Goal: Information Seeking & Learning: Check status

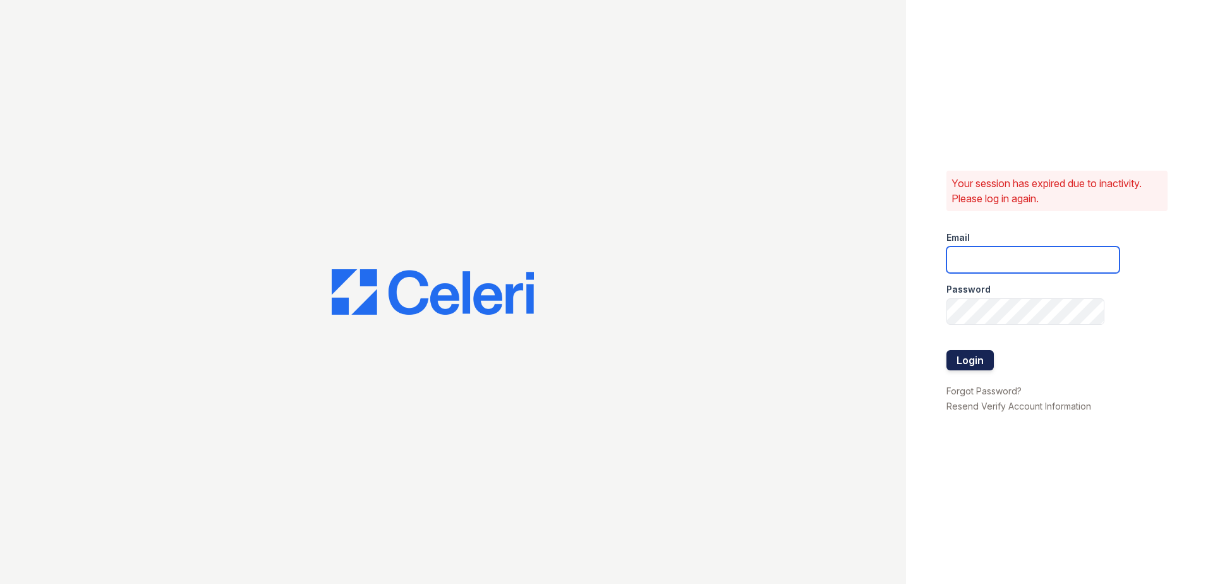
type input "renewwatersedge@trinity-pm.com"
click at [975, 360] on button "Login" at bounding box center [970, 360] width 47 height 20
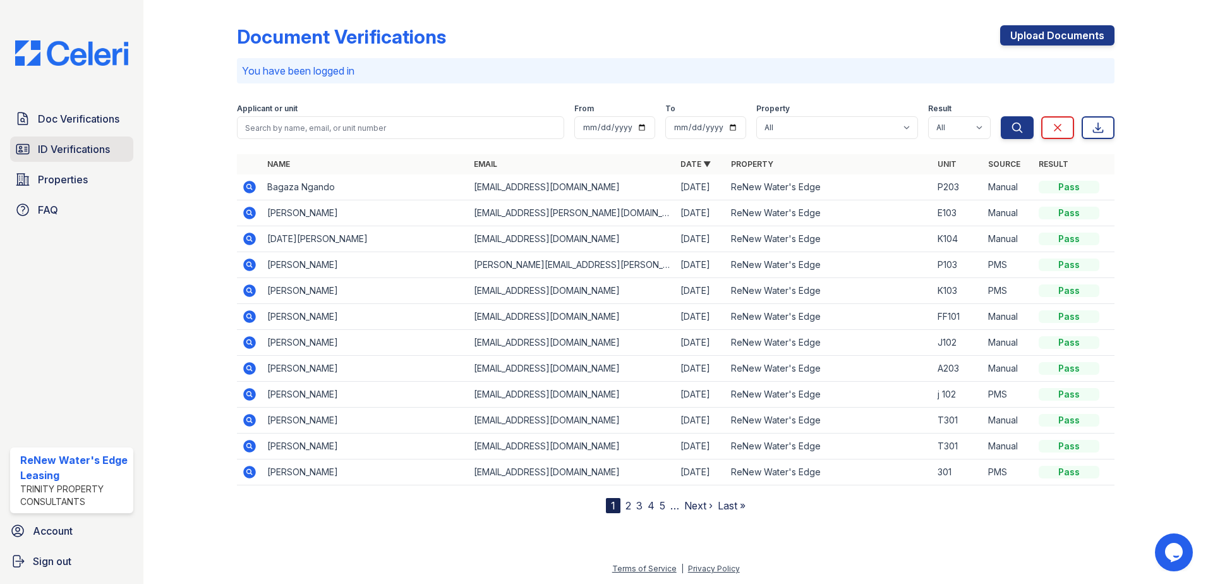
click at [115, 150] on link "ID Verifications" at bounding box center [71, 149] width 123 height 25
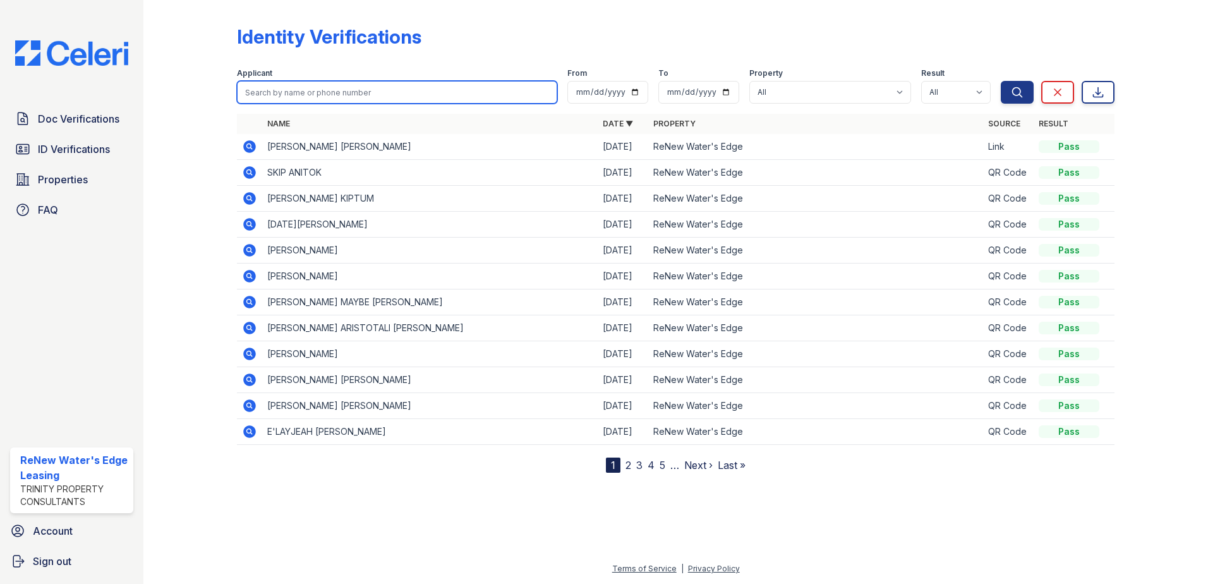
click at [302, 97] on input "search" at bounding box center [397, 92] width 320 height 23
type input "ducote"
click at [1001, 81] on button "Search" at bounding box center [1017, 92] width 33 height 23
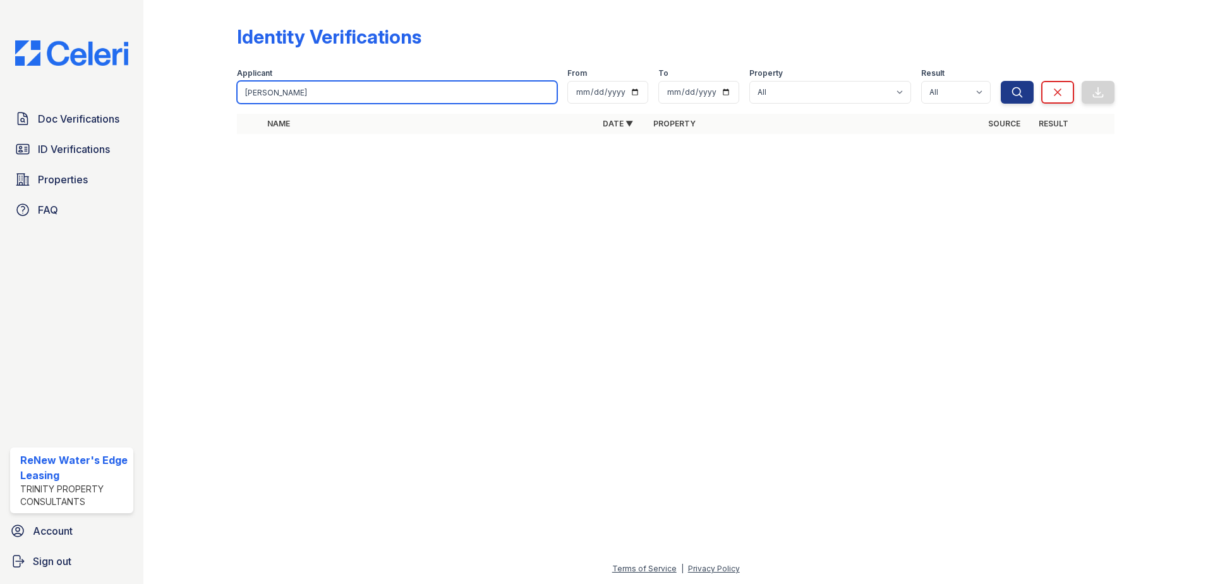
click at [413, 102] on input "ducote" at bounding box center [397, 92] width 320 height 23
type input "d"
type input "shawn"
click at [1001, 81] on button "Search" at bounding box center [1017, 92] width 33 height 23
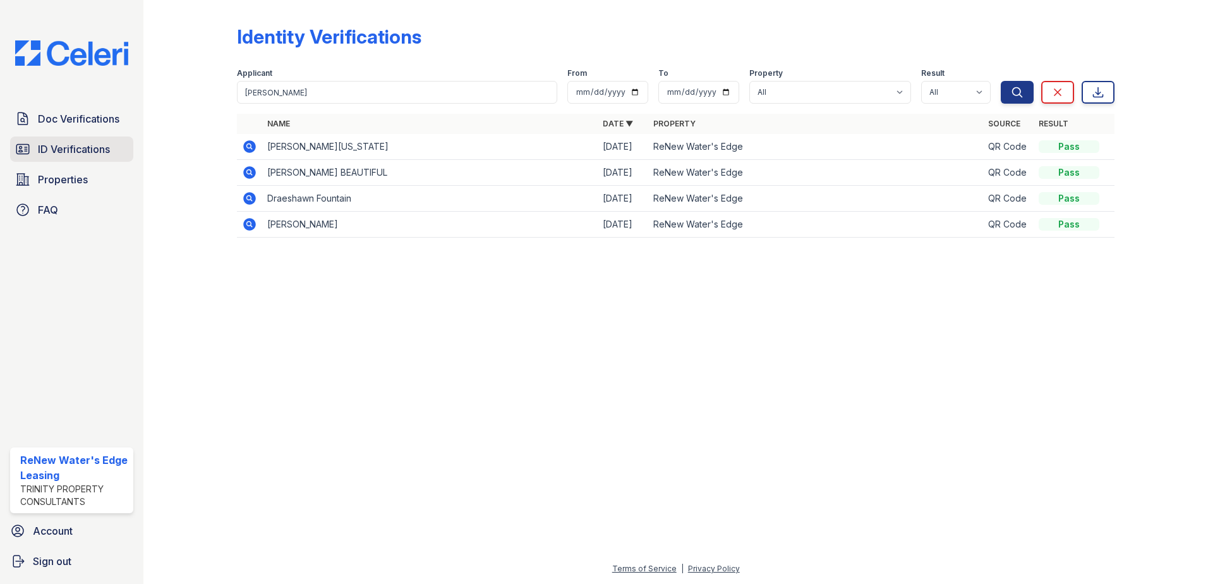
click at [114, 161] on link "ID Verifications" at bounding box center [71, 149] width 123 height 25
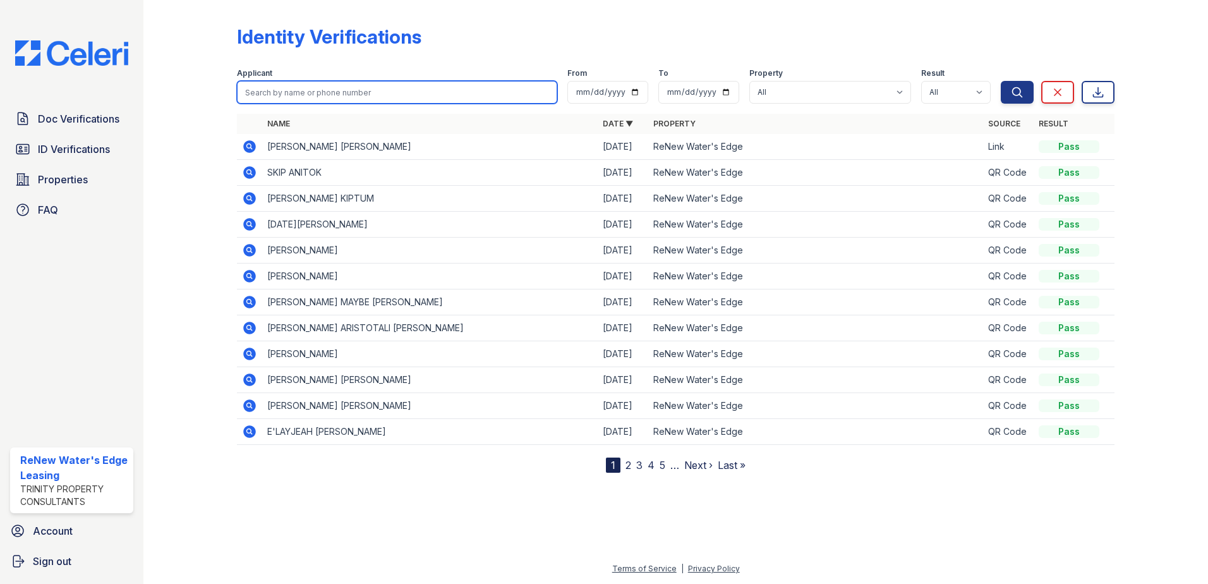
click at [290, 93] on input "search" at bounding box center [397, 92] width 320 height 23
type input "shawn"
click at [1001, 81] on button "Search" at bounding box center [1017, 92] width 33 height 23
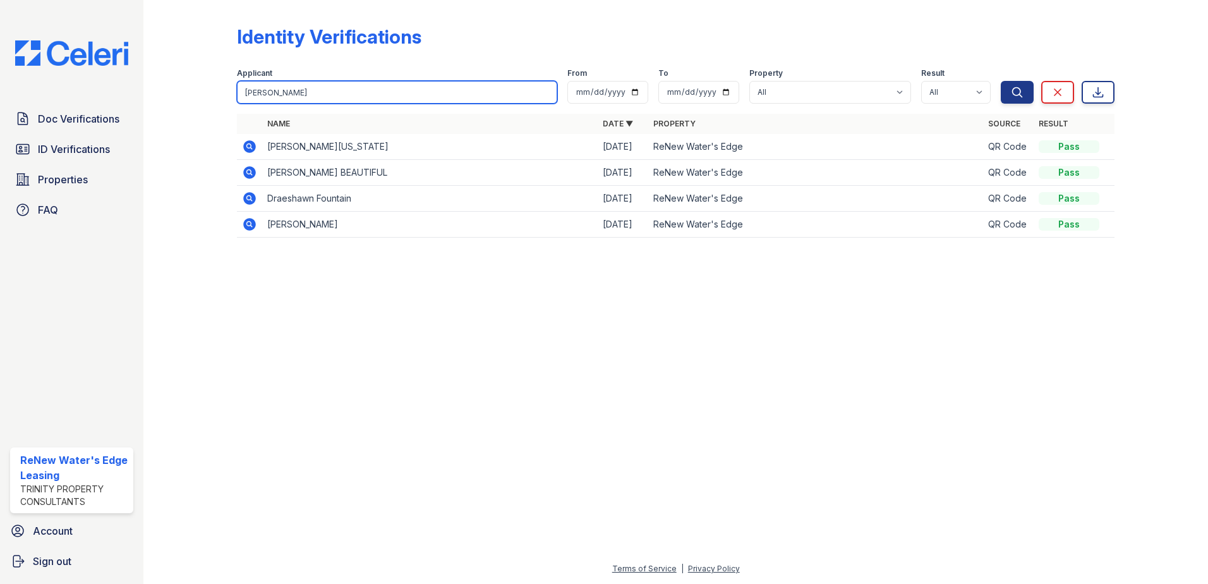
click at [291, 93] on input "shawn" at bounding box center [397, 92] width 320 height 23
click at [497, 323] on div at bounding box center [676, 415] width 1024 height 291
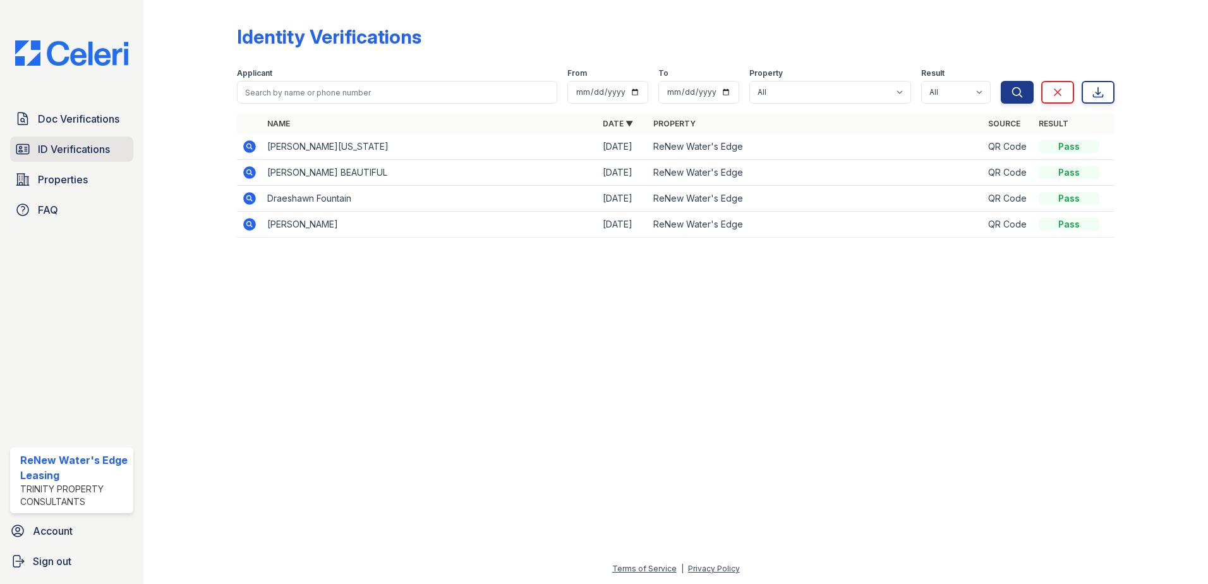
click at [80, 151] on span "ID Verifications" at bounding box center [74, 149] width 72 height 15
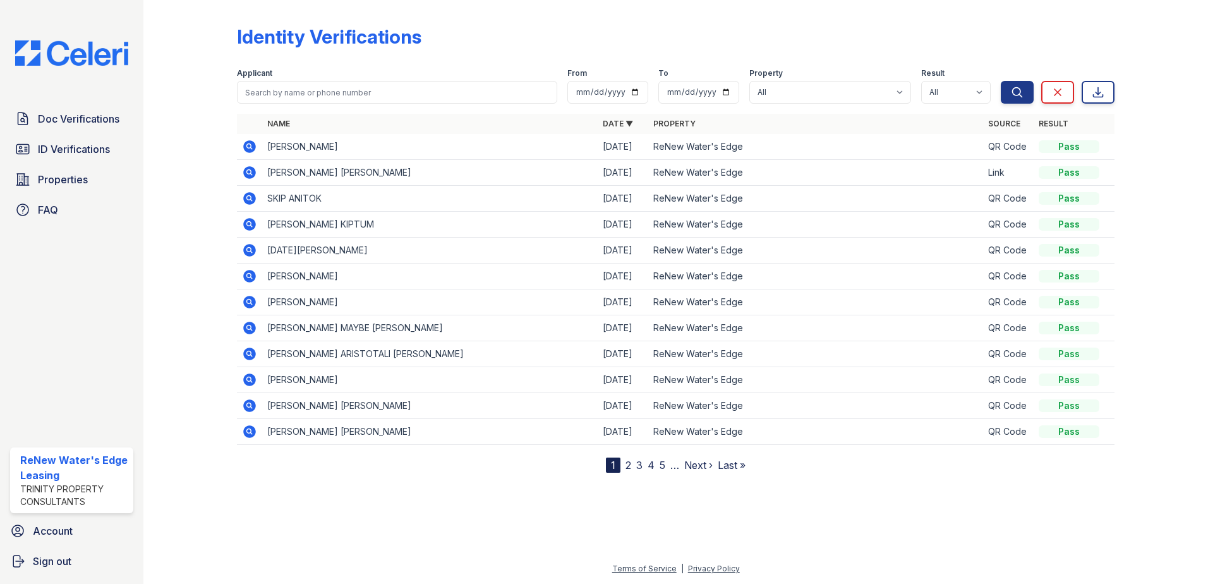
click at [252, 147] on icon at bounding box center [249, 146] width 13 height 13
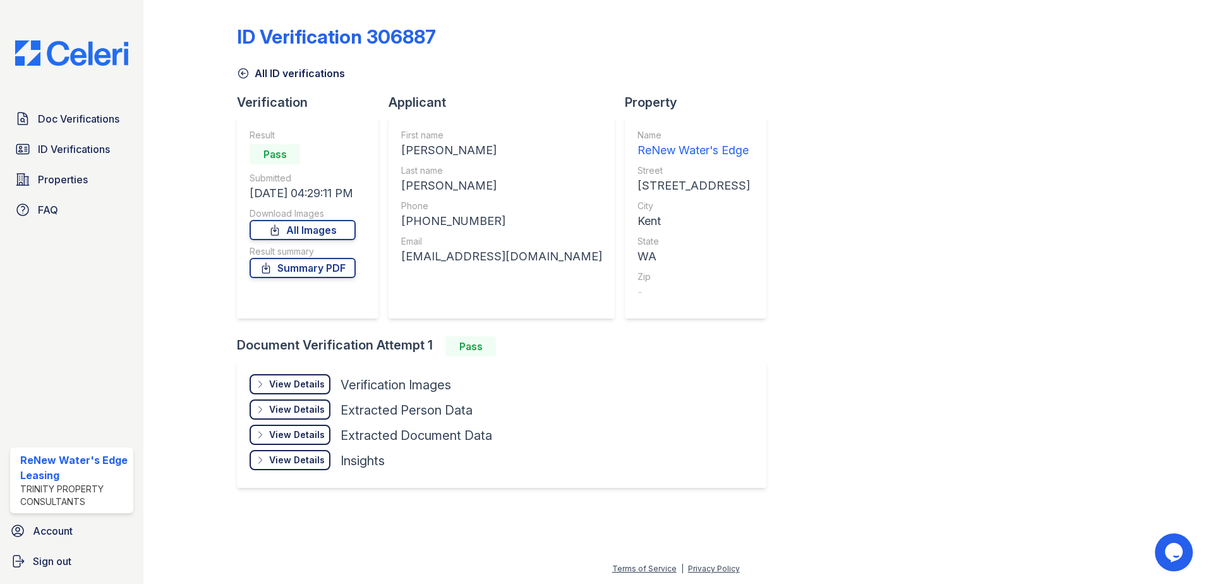
drag, startPoint x: 502, startPoint y: 343, endPoint x: 398, endPoint y: 290, distance: 117.6
click at [401, 293] on div "Verification Result Pass Submitted [DATE] 04:29:11 PM Download Images All Image…" at bounding box center [507, 300] width 540 height 412
drag, startPoint x: 398, startPoint y: 290, endPoint x: 580, endPoint y: 310, distance: 183.7
click at [625, 310] on div "Name ReNew Water's Edge Street [STREET_ADDRESS] City [GEOGRAPHIC_DATA] State [G…" at bounding box center [696, 217] width 142 height 202
click at [351, 271] on link "Summary PDF" at bounding box center [303, 268] width 106 height 20
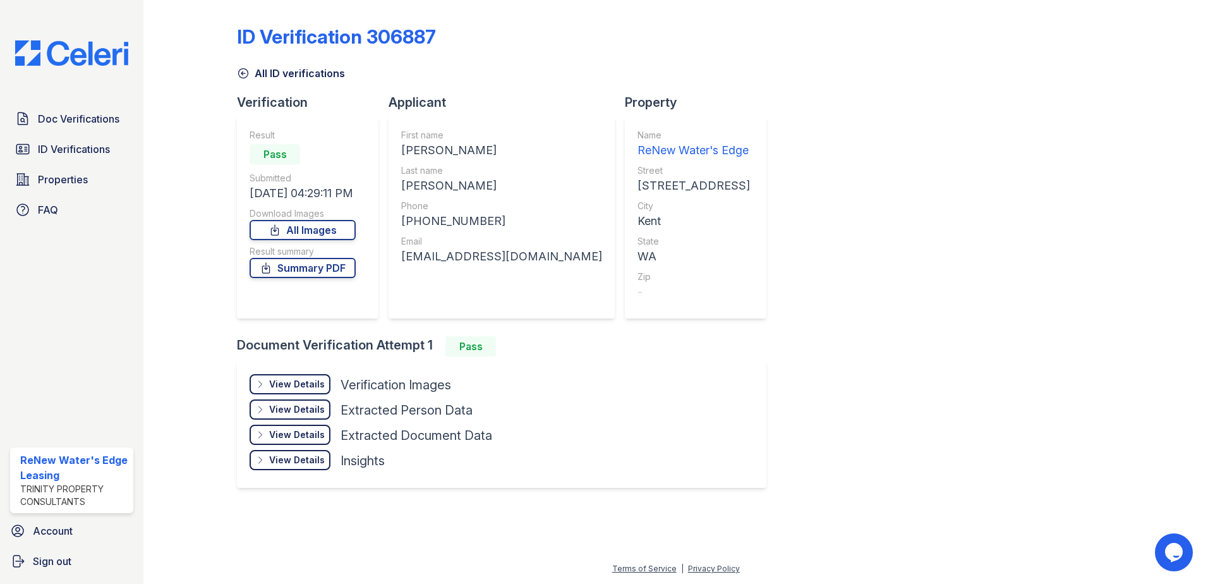
click at [310, 382] on div "View Details" at bounding box center [297, 384] width 56 height 13
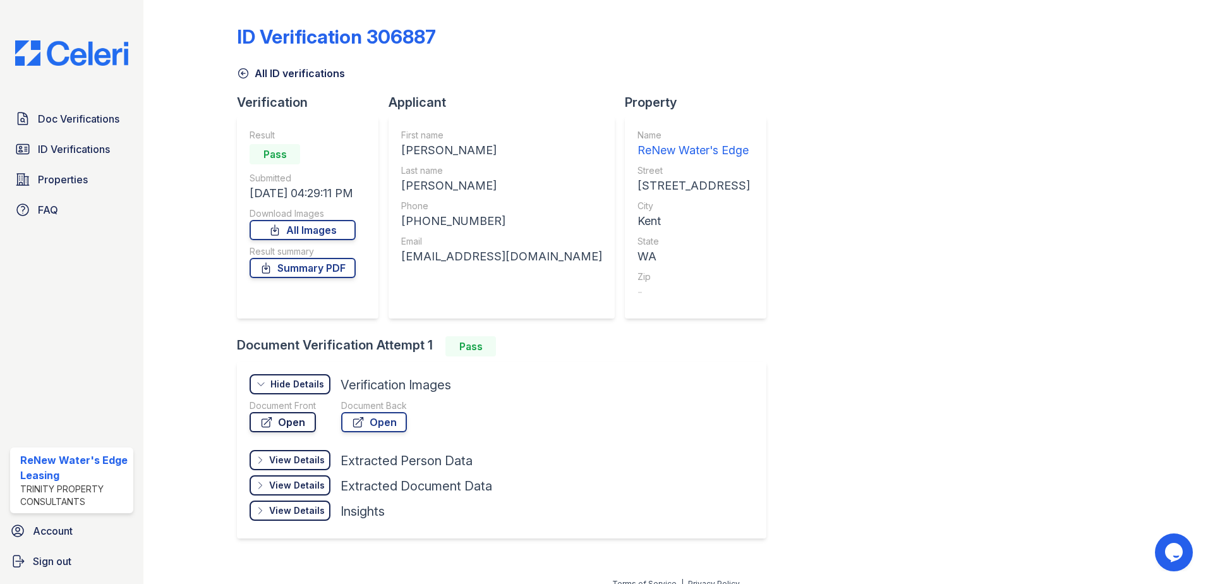
click at [293, 417] on link "Open" at bounding box center [283, 422] width 66 height 20
